Goal: Transaction & Acquisition: Register for event/course

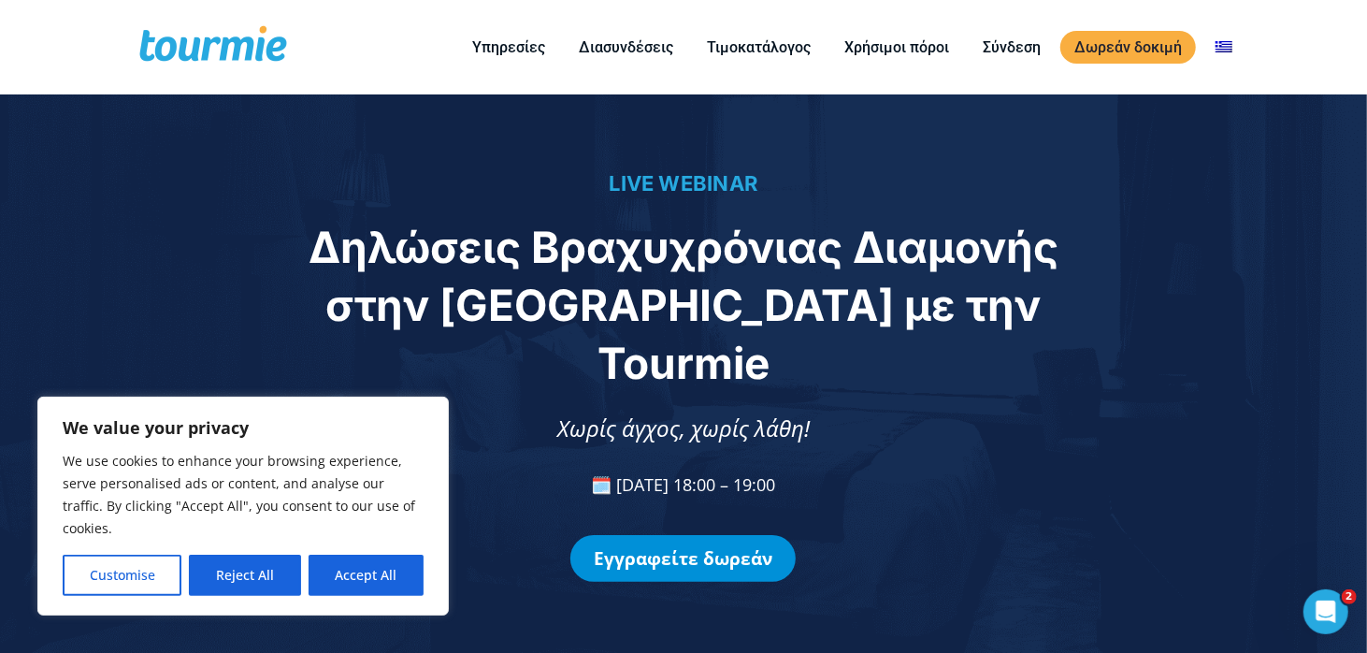
click at [735, 535] on link "Εγγραφείτε δωρεάν" at bounding box center [682, 558] width 225 height 47
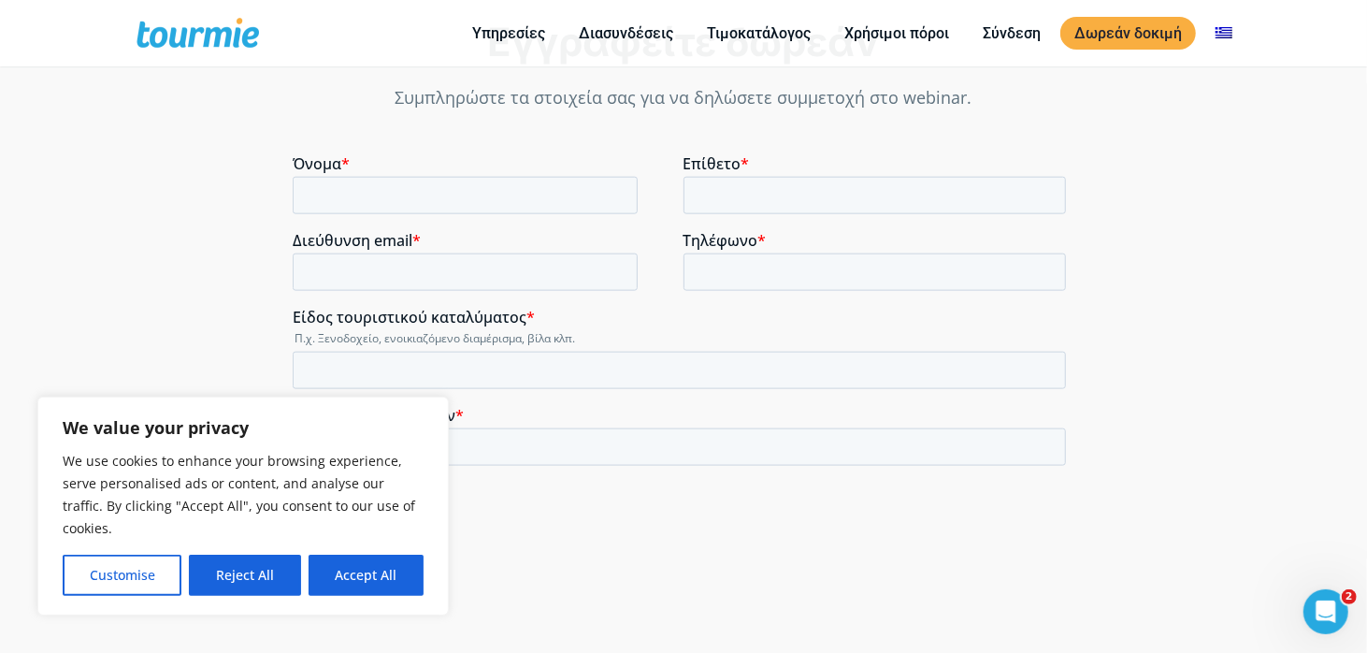
scroll to position [1349, 0]
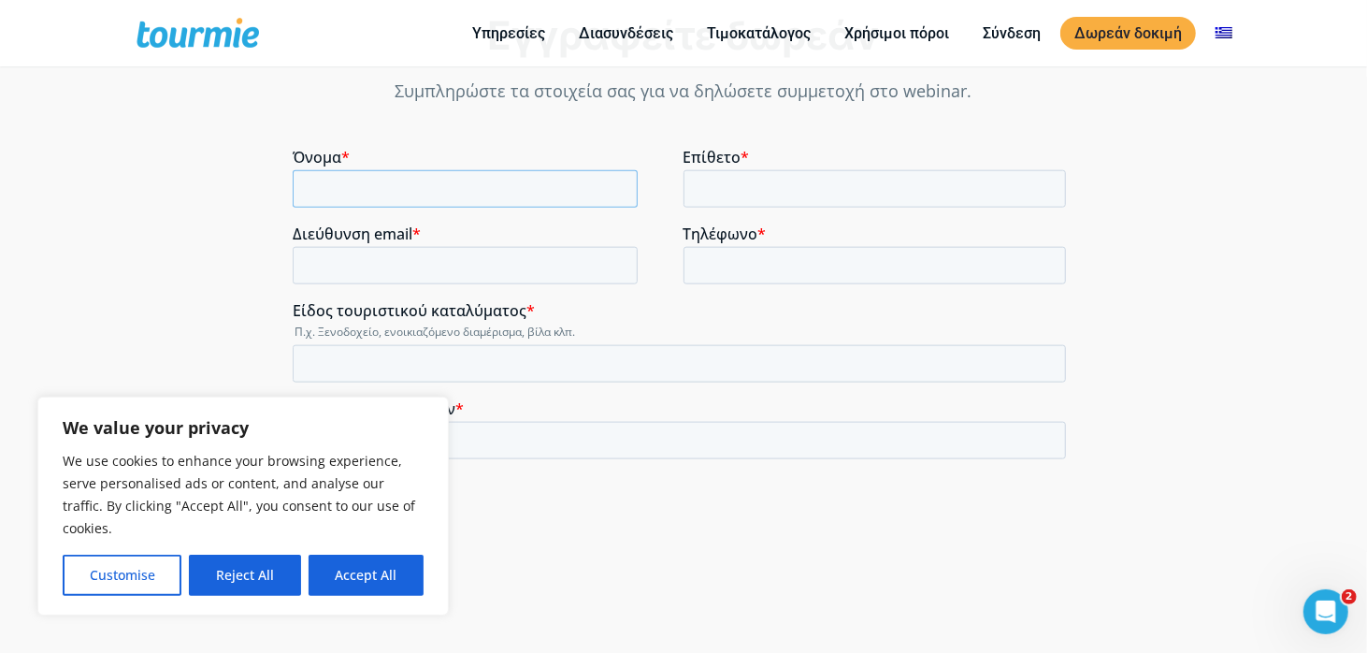
click at [499, 187] on input "Όνομα *" at bounding box center [465, 188] width 345 height 37
type input "σ"
type input "μ"
type input "Mατίνα"
type input "[PERSON_NAME]"
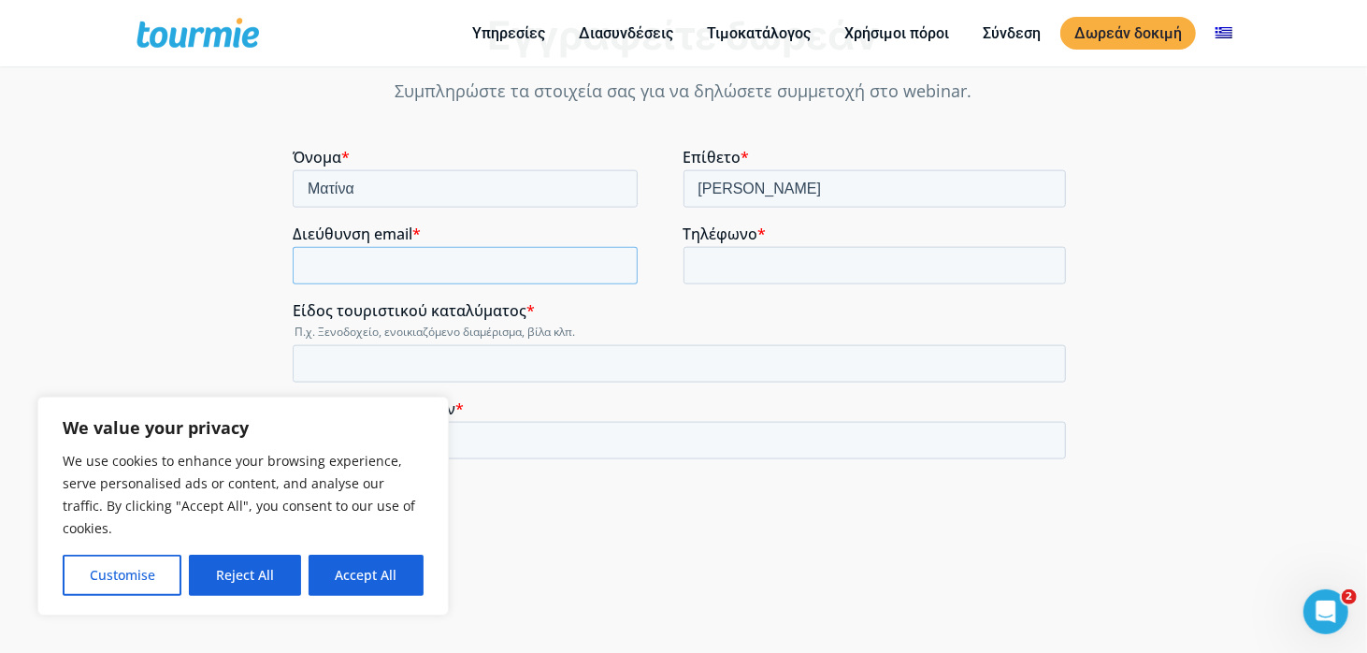
click at [384, 260] on input "Διεύθυνση email *" at bounding box center [465, 265] width 345 height 37
type input "[EMAIL_ADDRESS][DOMAIN_NAME]"
click at [824, 263] on input "Τηλέφωνο *" at bounding box center [874, 265] width 383 height 37
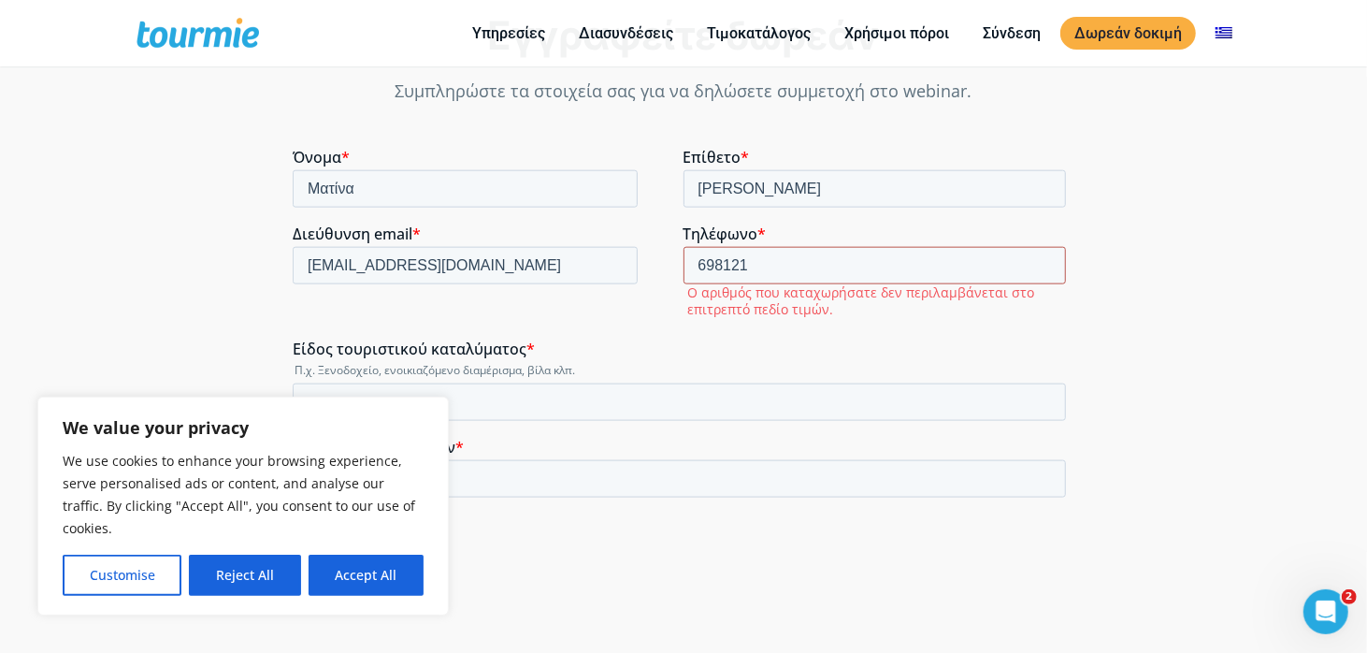
type input "[PHONE_NUMBER]"
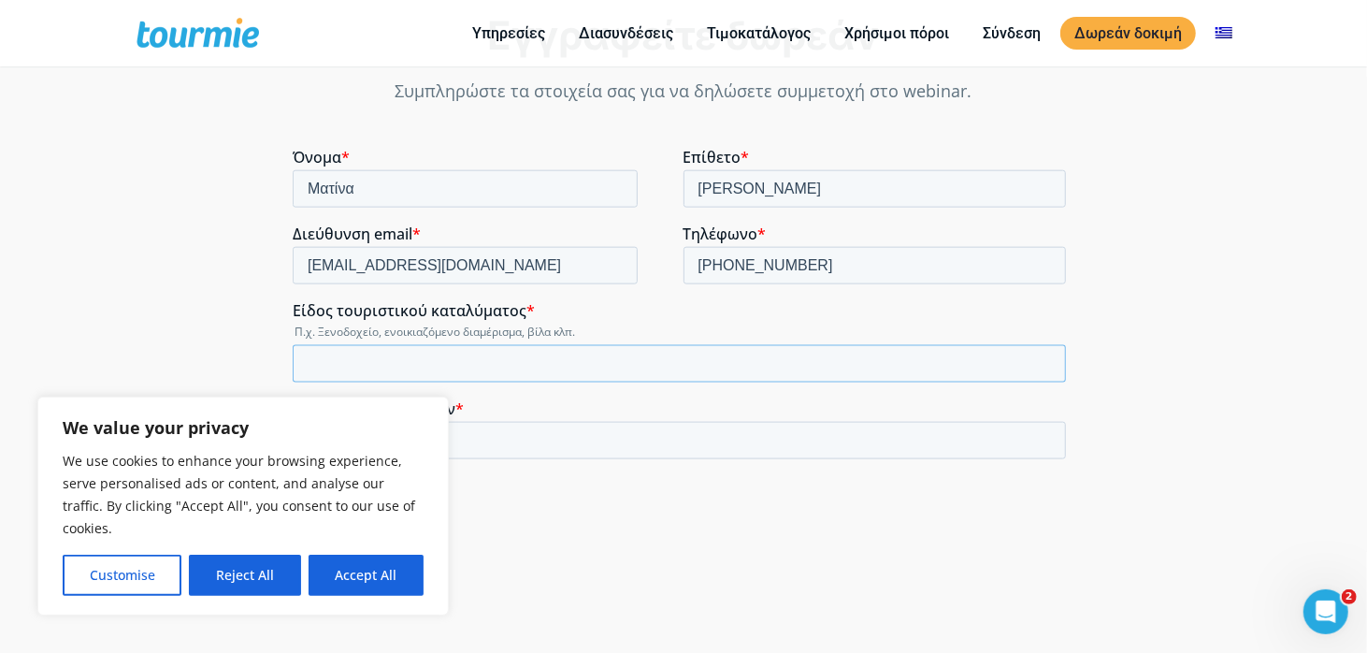
click at [480, 369] on input "Είδος τουριστικού καταλύματος *" at bounding box center [679, 363] width 773 height 37
click at [404, 363] on input "Διαχειριση Κατλυματων" at bounding box center [679, 363] width 773 height 37
type input "Διαχειριση Καταλυματων"
click at [420, 429] on input "Αριθμός καταλυμάτων *" at bounding box center [679, 440] width 773 height 37
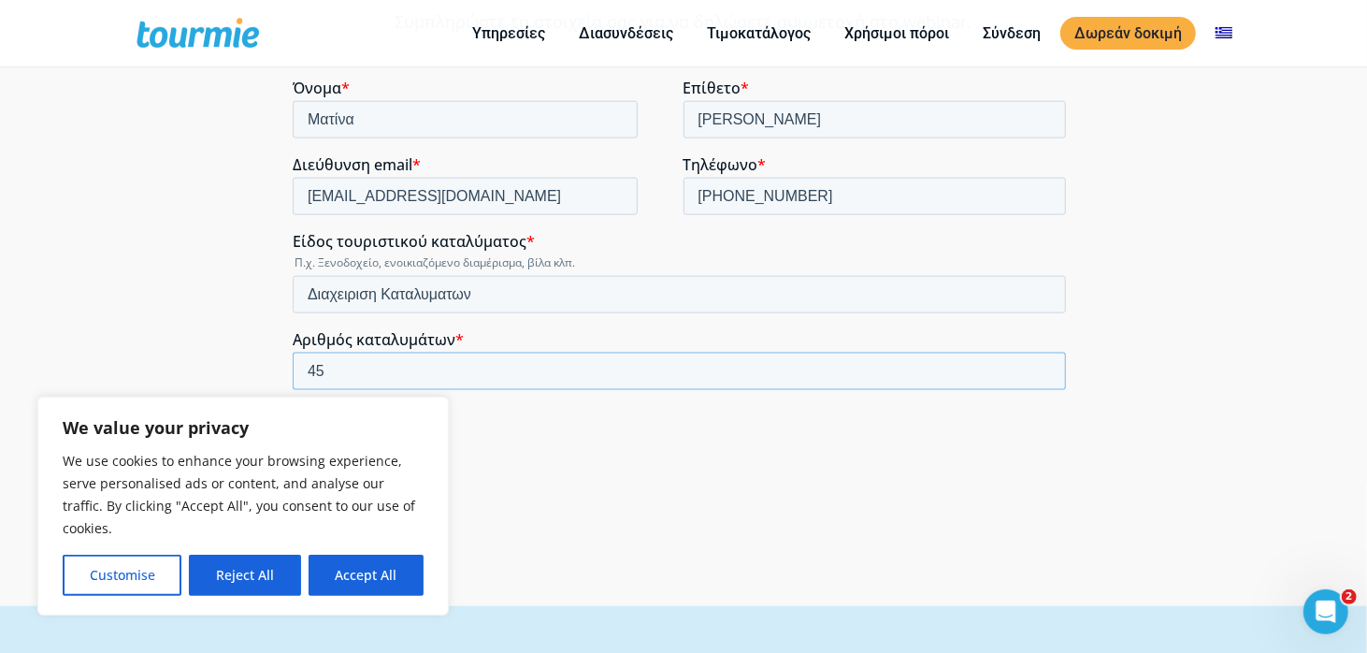
scroll to position [1443, 0]
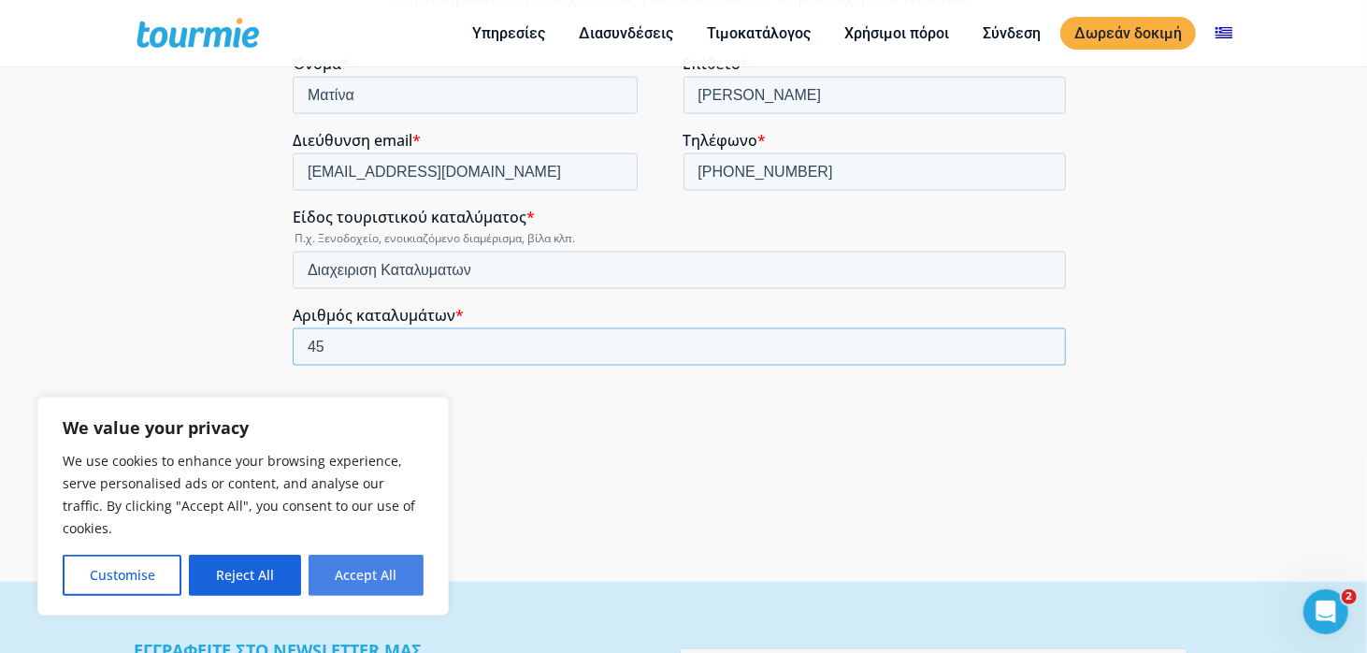
type input "45"
click at [402, 586] on button "Accept All" at bounding box center [366, 574] width 115 height 41
checkbox input "true"
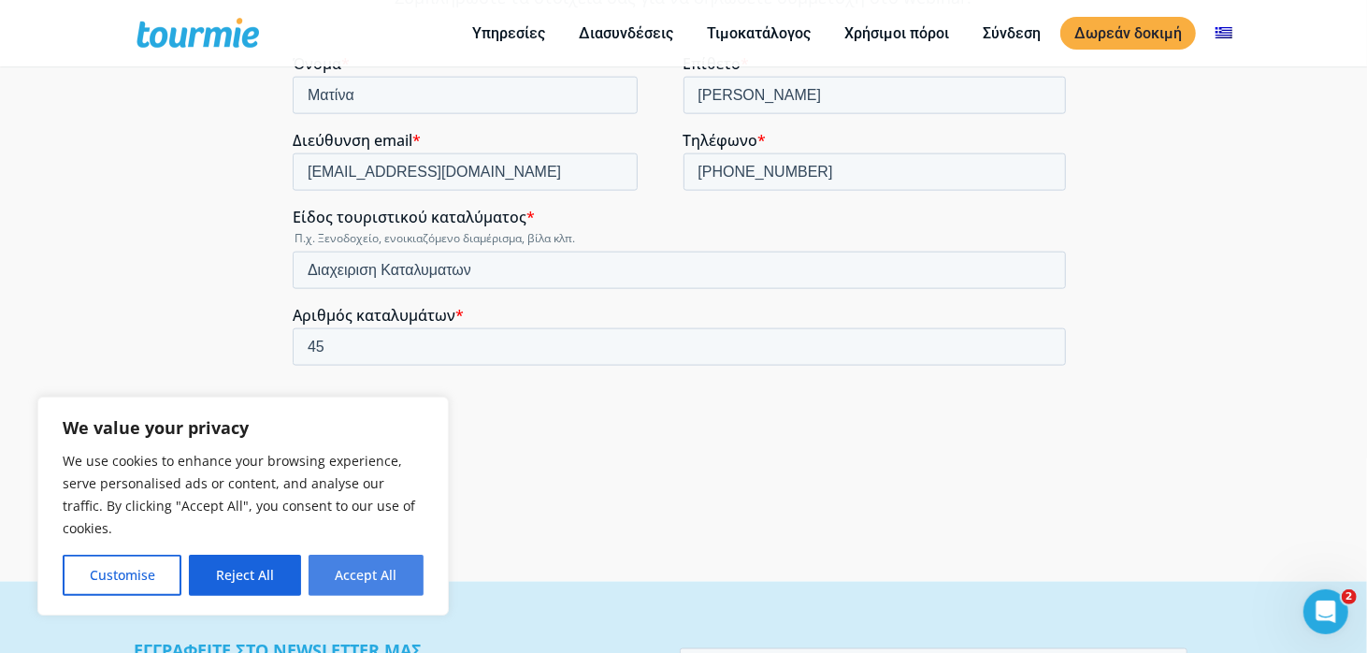
checkbox input "true"
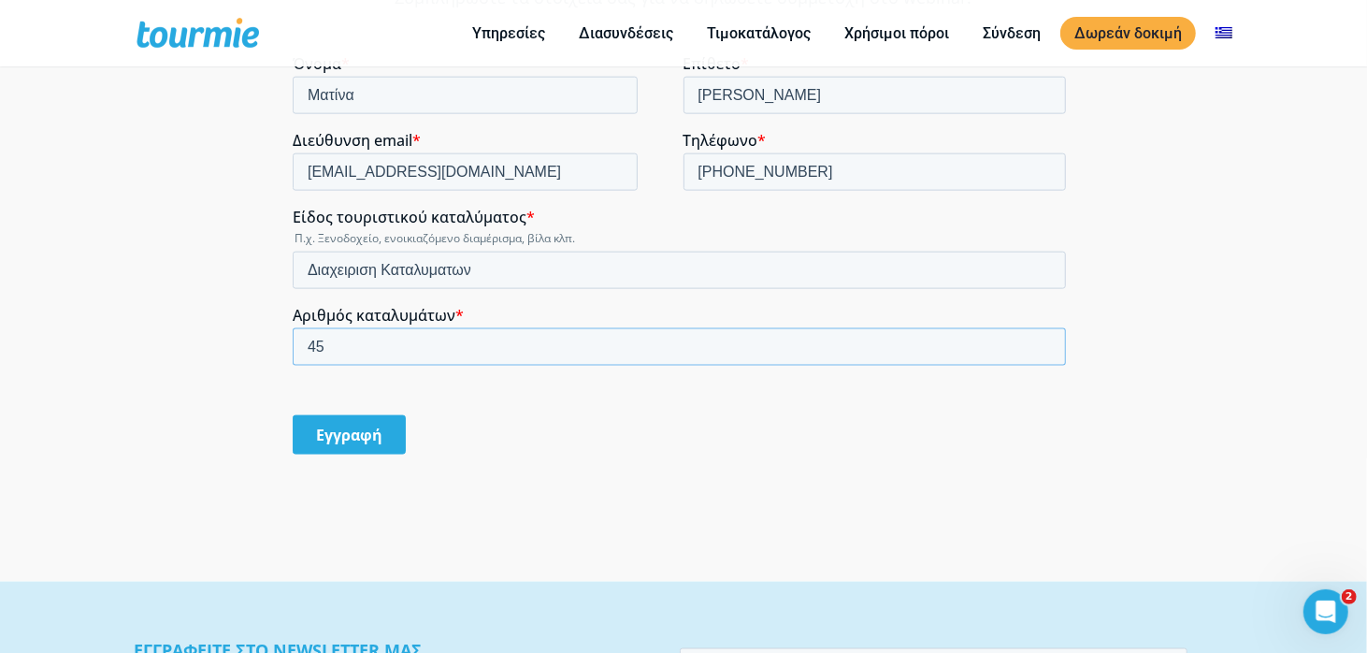
drag, startPoint x: 368, startPoint y: 355, endPoint x: 223, endPoint y: 353, distance: 145.9
click at [293, 353] on html "Όνομα * [PERSON_NAME] * [PERSON_NAME] Διεύθυνση email * [EMAIL_ADDRESS][DOMAIN_…" at bounding box center [683, 270] width 781 height 433
type input "38"
click at [353, 438] on input "Εγγραφή" at bounding box center [349, 434] width 113 height 39
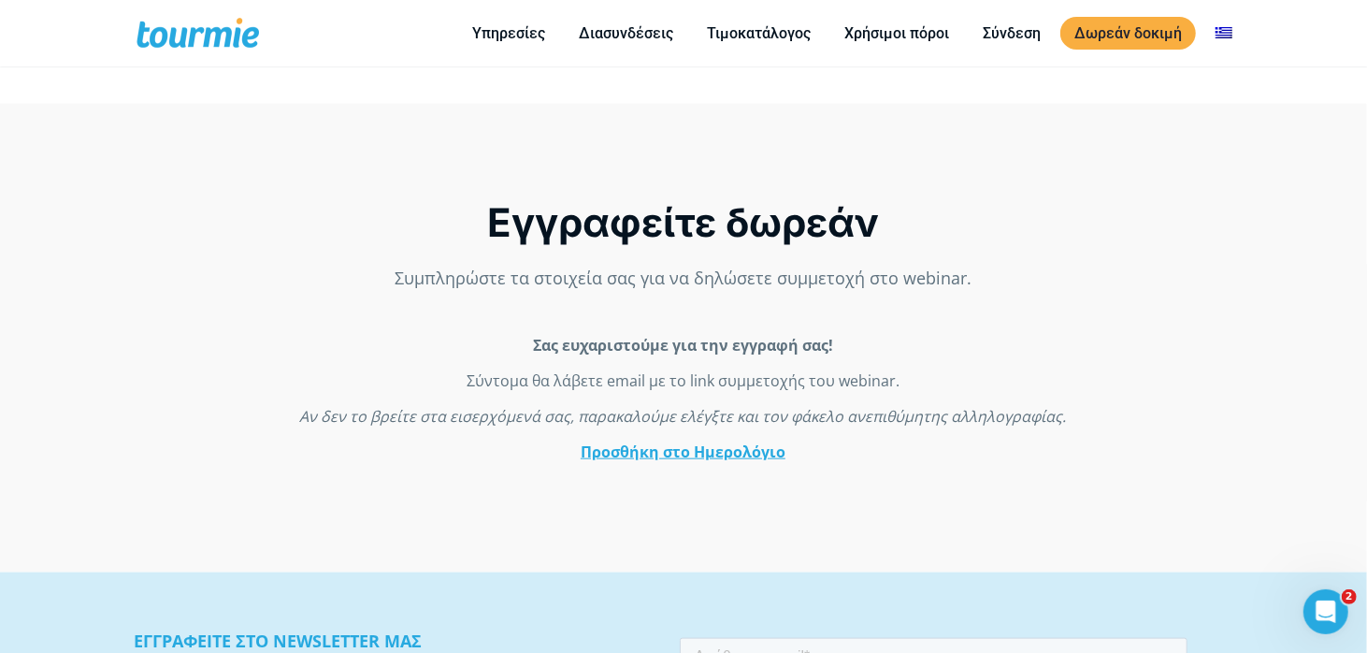
scroll to position [1162, 0]
